Goal: Information Seeking & Learning: Learn about a topic

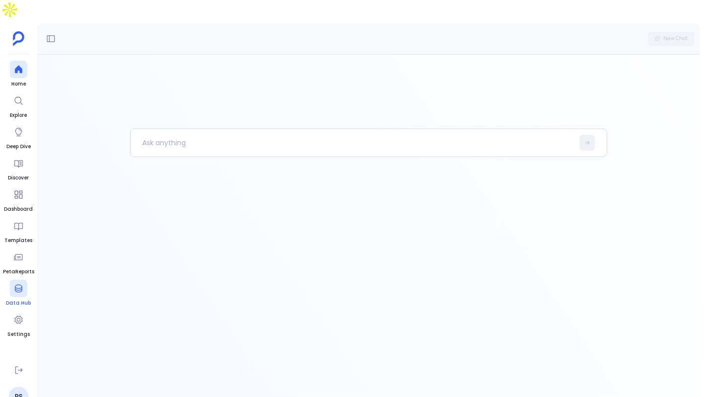
click at [26, 280] on div at bounding box center [19, 289] width 18 height 18
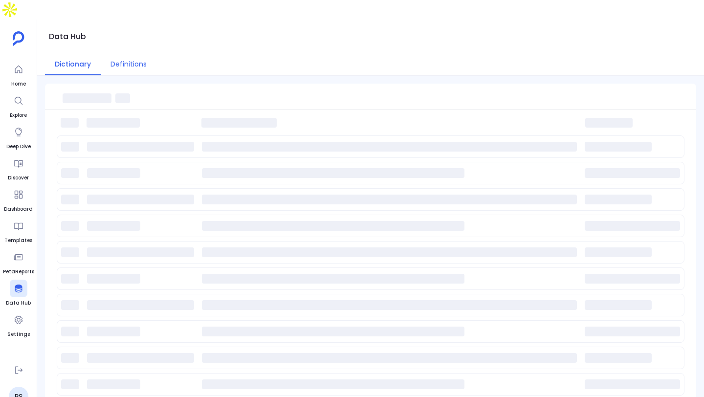
click at [128, 54] on button "Definitions" at bounding box center [129, 64] width 56 height 21
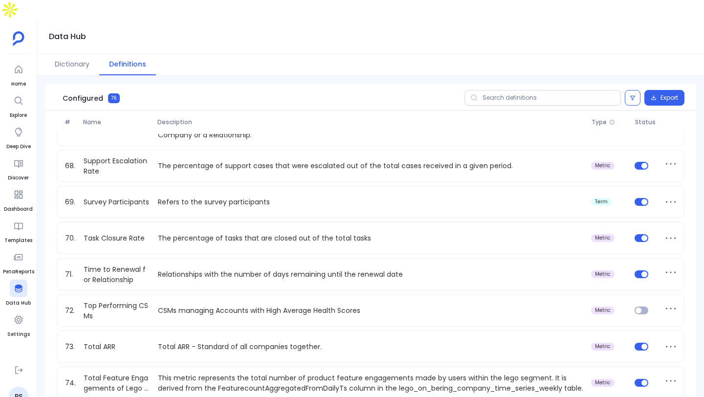
scroll to position [2480, 0]
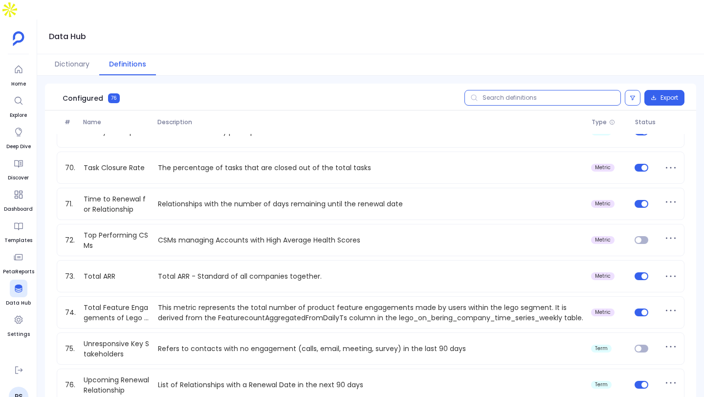
click at [498, 90] on input "text" at bounding box center [543, 98] width 157 height 16
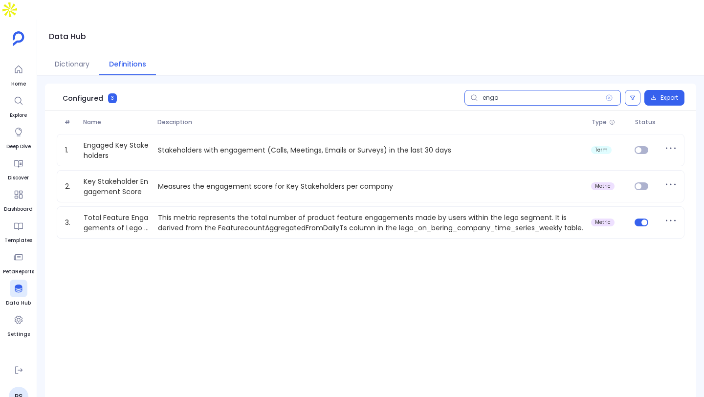
scroll to position [0, 0]
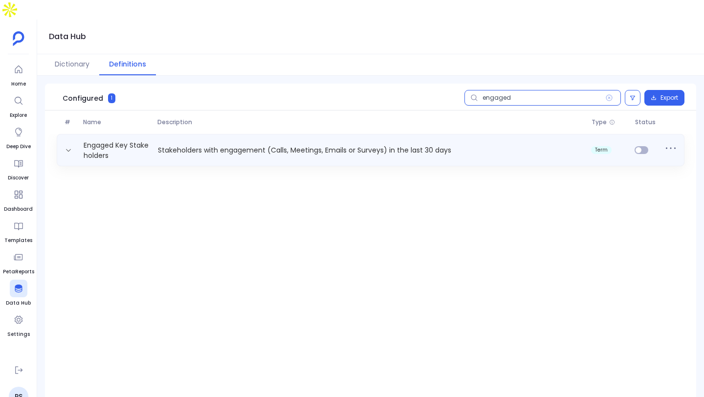
type input "engaged"
click at [202, 140] on div "Engaged Key Stakeholders Stakeholders with engagement (Calls, Meetings, Emails …" at bounding box center [370, 150] width 619 height 20
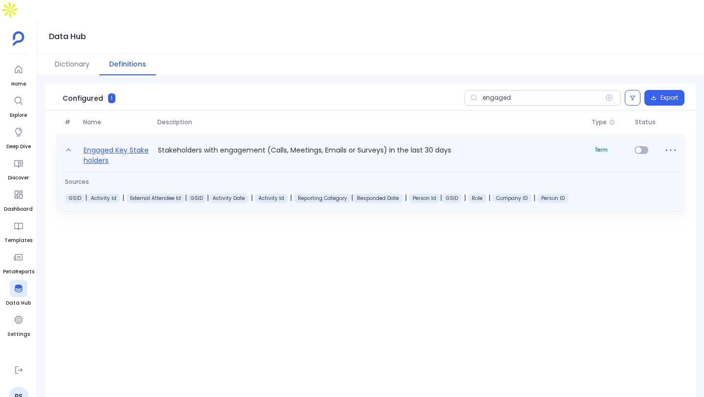
click at [106, 144] on link "Engaged Key Stakeholders" at bounding box center [117, 155] width 74 height 22
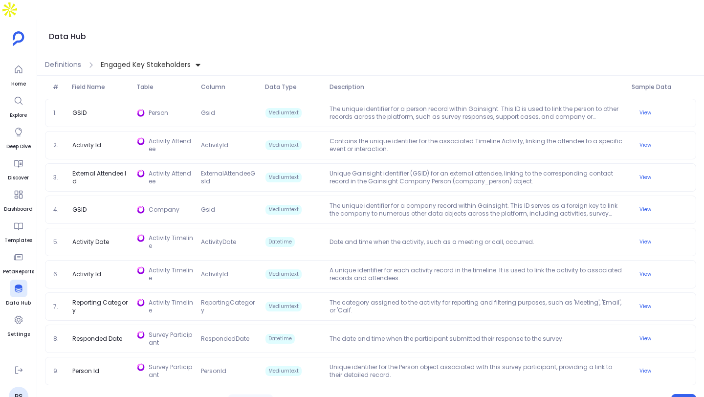
scroll to position [295, 0]
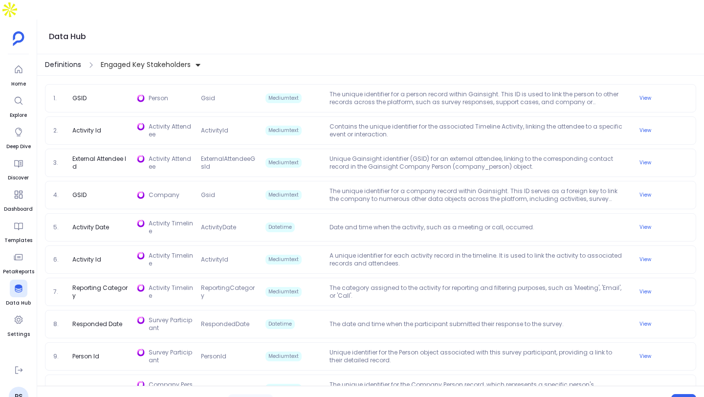
click at [73, 60] on span "Definitions" at bounding box center [63, 65] width 36 height 10
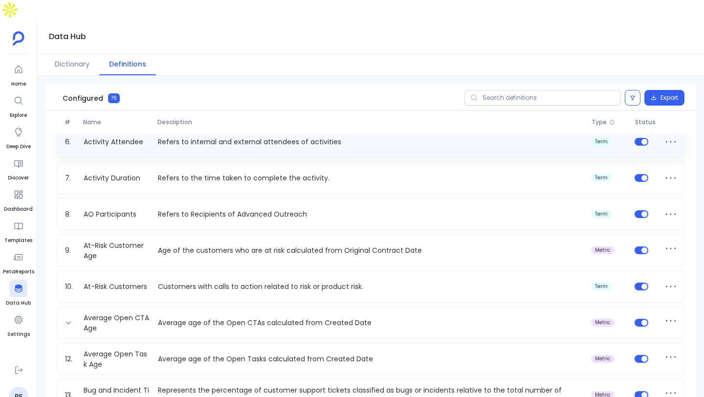
scroll to position [198, 0]
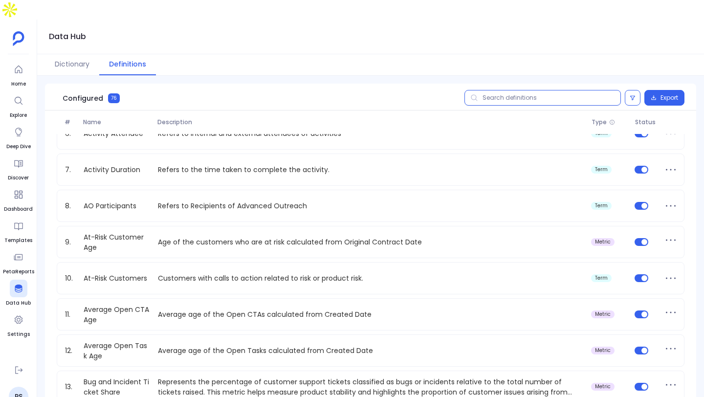
click at [558, 90] on input "text" at bounding box center [543, 98] width 157 height 16
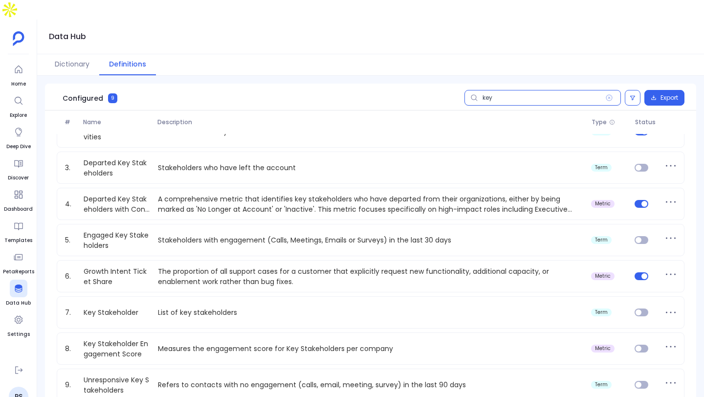
scroll to position [0, 0]
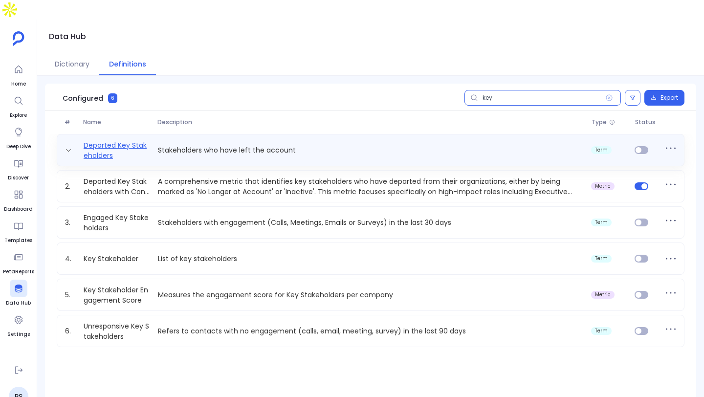
type input "key"
click at [140, 140] on link "Departed Key Stakeholders" at bounding box center [117, 150] width 74 height 20
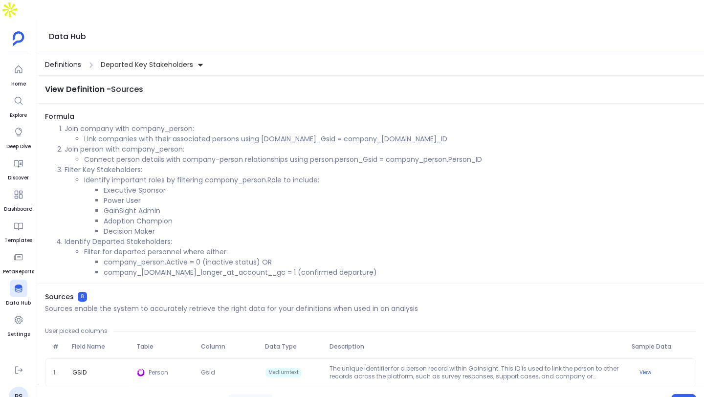
click at [61, 60] on span "Definitions" at bounding box center [63, 65] width 36 height 10
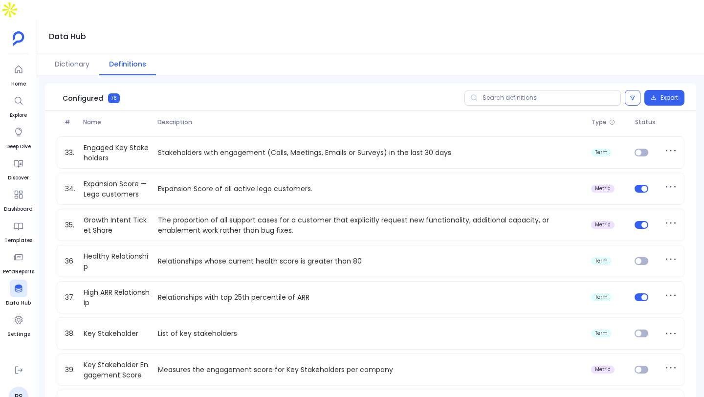
scroll to position [1197, 0]
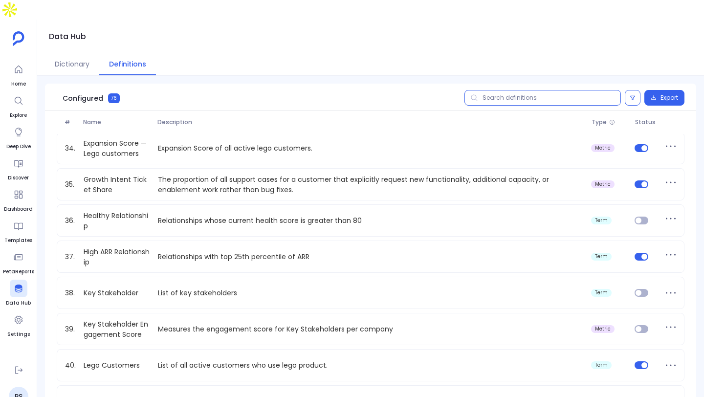
click at [521, 90] on input "text" at bounding box center [543, 98] width 157 height 16
